Goal: Information Seeking & Learning: Learn about a topic

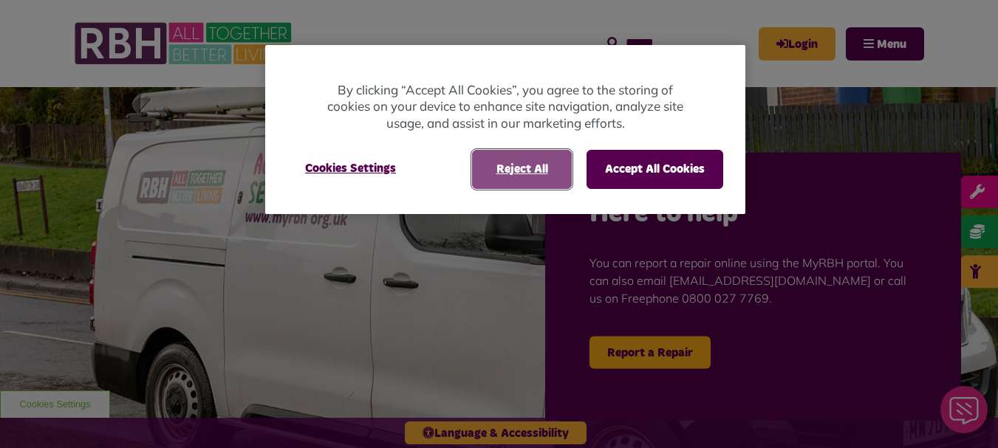
click at [518, 171] on button "Reject All" at bounding box center [522, 169] width 100 height 38
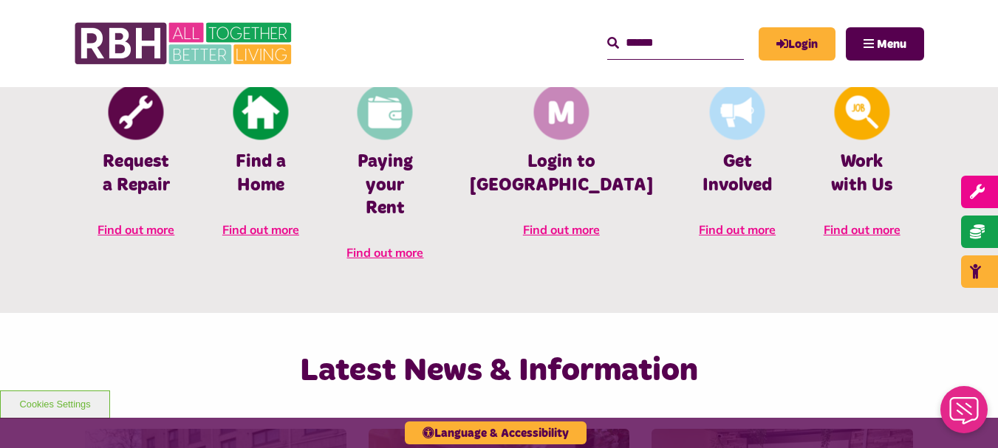
scroll to position [650, 0]
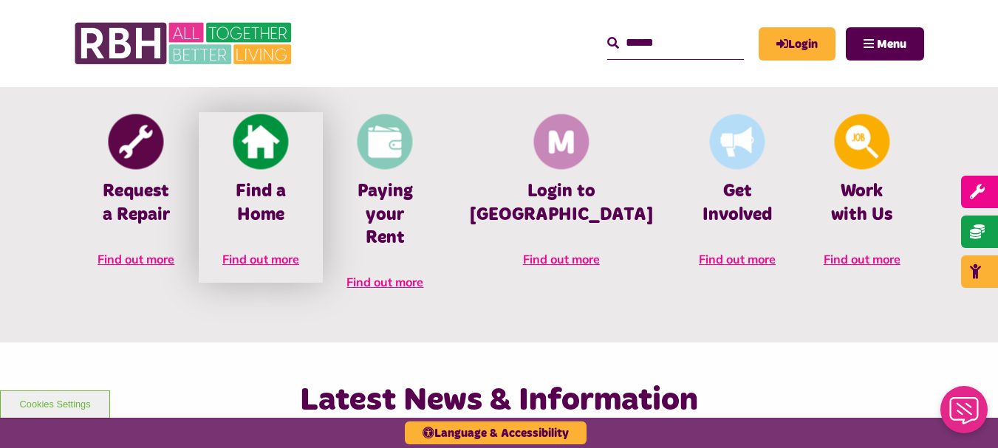
click at [284, 266] on span "Find out more" at bounding box center [260, 259] width 77 height 15
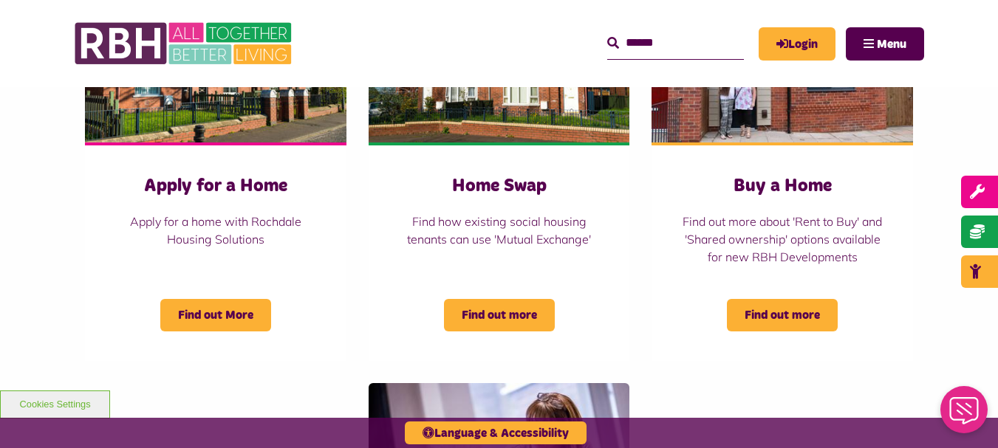
scroll to position [738, 0]
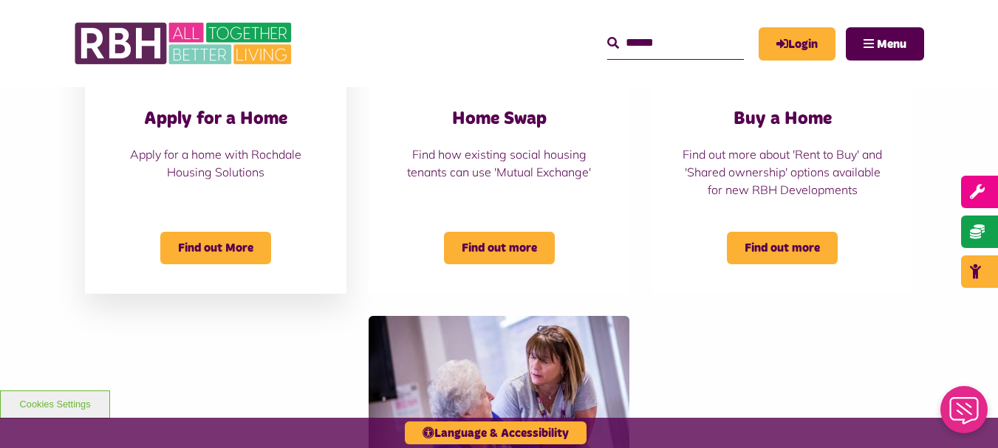
click at [197, 231] on div "Find out More" at bounding box center [215, 238] width 202 height 51
